Goal: Task Accomplishment & Management: Manage account settings

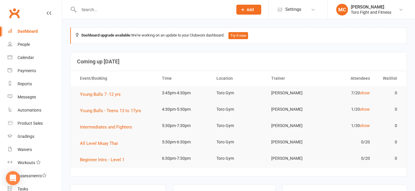
click at [104, 13] on input "text" at bounding box center [153, 10] width 152 height 8
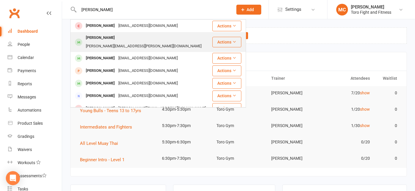
type input "[PERSON_NAME]"
click at [108, 39] on div "[PERSON_NAME]" at bounding box center [100, 38] width 32 height 8
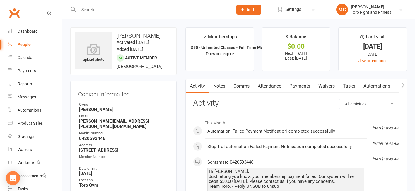
click at [300, 88] on link "Payments" at bounding box center [299, 86] width 29 height 13
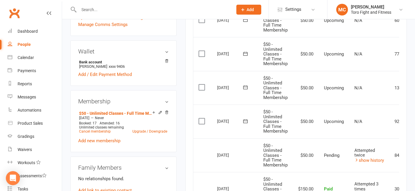
scroll to position [117, 0]
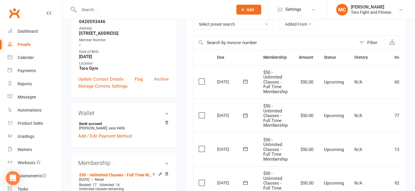
click at [47, 13] on div "Clubworx" at bounding box center [31, 17] width 62 height 22
click at [47, 12] on icon at bounding box center [49, 13] width 5 height 5
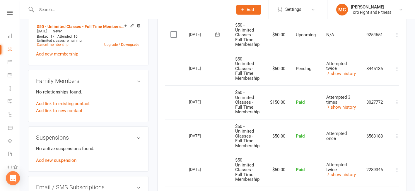
scroll to position [322, 0]
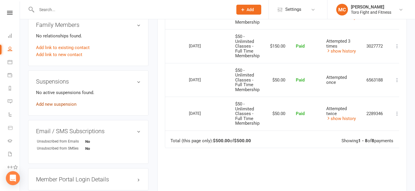
click at [53, 102] on link "Add new suspension" at bounding box center [56, 104] width 40 height 5
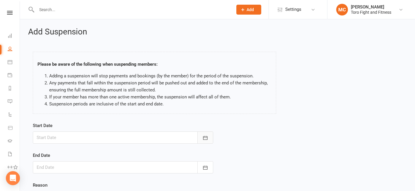
click at [202, 140] on icon "button" at bounding box center [205, 138] width 6 height 6
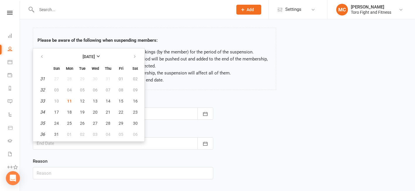
scroll to position [59, 0]
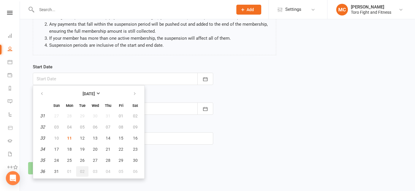
click at [82, 167] on button "02" at bounding box center [82, 171] width 12 height 11
type input "[DATE]"
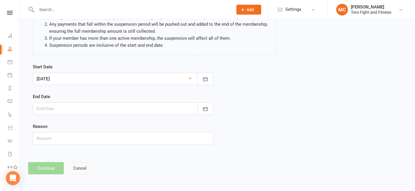
click at [78, 167] on button "Cancel" at bounding box center [79, 168] width 27 height 12
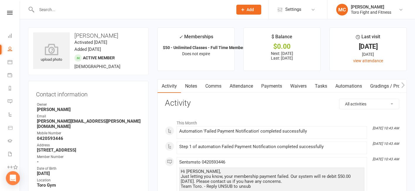
click at [270, 87] on link "Payments" at bounding box center [271, 86] width 29 height 13
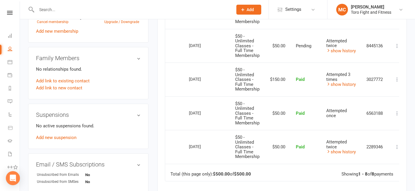
scroll to position [293, 0]
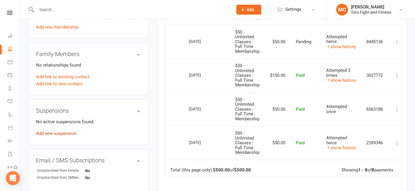
click at [57, 131] on link "Add new suspension" at bounding box center [56, 133] width 40 height 5
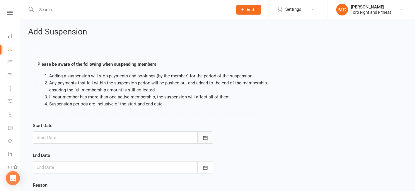
click at [206, 138] on icon "button" at bounding box center [205, 138] width 4 height 4
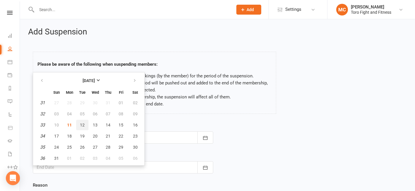
click at [82, 124] on span "12" at bounding box center [82, 125] width 5 height 5
type input "[DATE]"
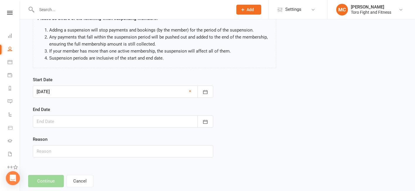
scroll to position [59, 0]
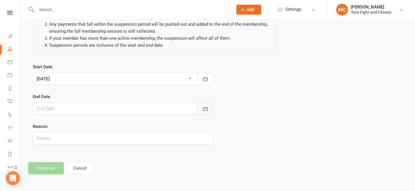
click at [208, 109] on button "button" at bounding box center [205, 109] width 16 height 12
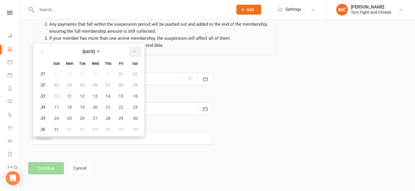
click at [138, 49] on button "button" at bounding box center [135, 52] width 13 height 11
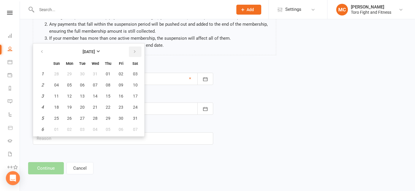
click at [138, 49] on button "button" at bounding box center [135, 52] width 13 height 11
click at [109, 85] on span "12" at bounding box center [108, 85] width 5 height 5
type input "[DATE]"
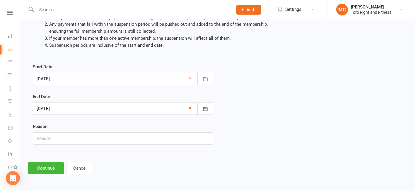
click at [301, 91] on div "Start Date [DATE] [DATE] Sun Mon Tue Wed Thu Fri Sat 31 27 28 29 30 31 01 02 32…" at bounding box center [217, 108] width 378 height 90
click at [45, 168] on button "Continue" at bounding box center [46, 168] width 36 height 12
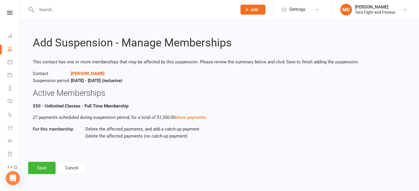
click at [81, 136] on label "Delete the affected payments (no catch-up payment)" at bounding box center [133, 136] width 110 height 7
click at [81, 133] on input "Delete the affected payments (no catch-up payment)" at bounding box center [80, 133] width 4 height 0
click at [43, 168] on button "Save" at bounding box center [42, 168] width 28 height 12
